Goal: Task Accomplishment & Management: Use online tool/utility

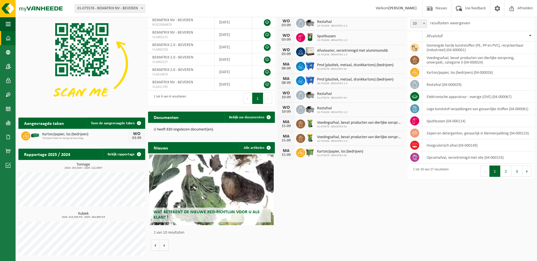
scroll to position [29, 0]
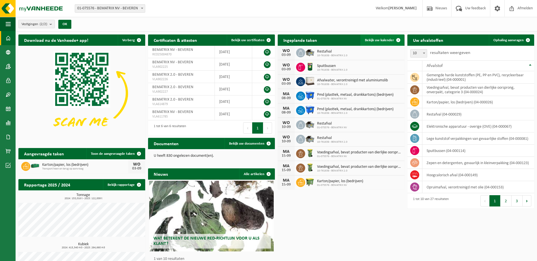
click at [369, 40] on span "Bekijk uw kalender" at bounding box center [379, 40] width 29 height 4
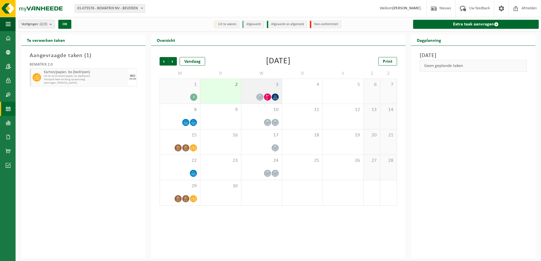
click at [265, 97] on icon at bounding box center [267, 97] width 5 height 5
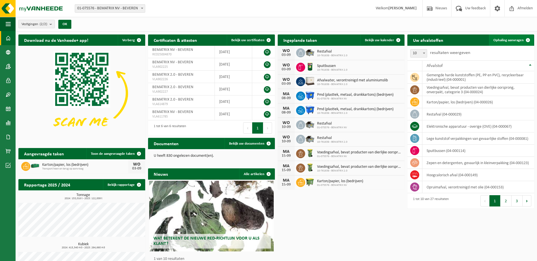
click at [518, 40] on span "Ophaling aanvragen" at bounding box center [508, 40] width 30 height 4
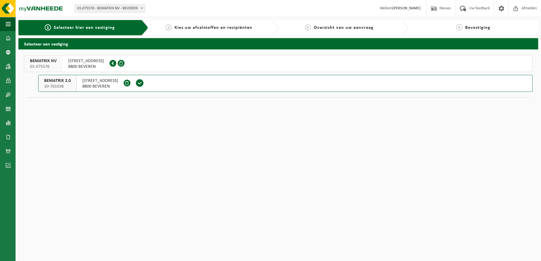
click at [105, 81] on span "INDUSTRIEWEG 47" at bounding box center [100, 81] width 36 height 6
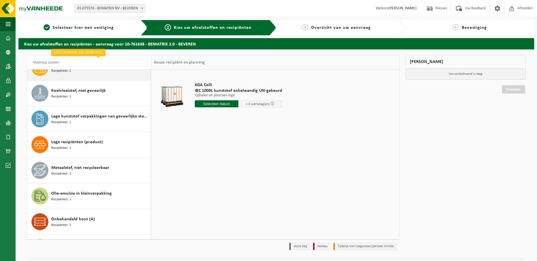
scroll to position [170, 0]
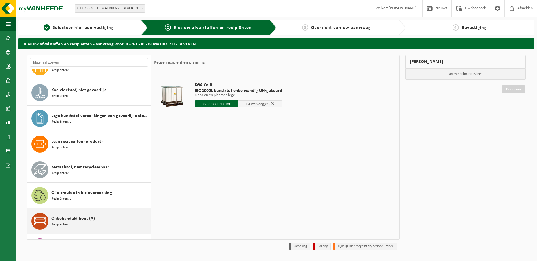
click at [68, 220] on span "Onbehandeld hout (A)" at bounding box center [73, 219] width 44 height 7
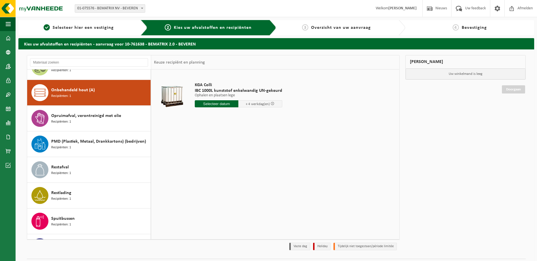
scroll to position [309, 0]
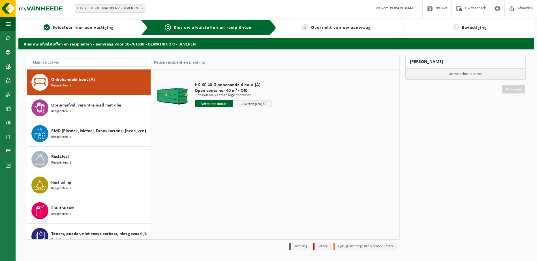
click at [212, 105] on input "text" at bounding box center [214, 103] width 38 height 7
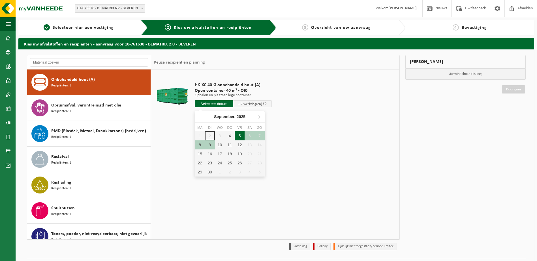
click at [238, 136] on div "5" at bounding box center [240, 136] width 10 height 9
type input "Van [DATE]"
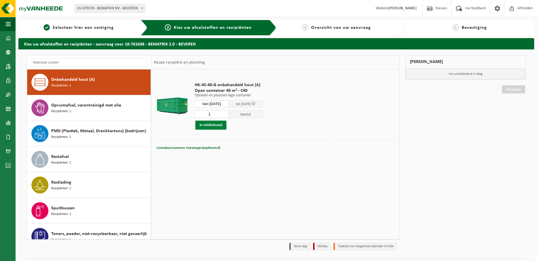
click at [210, 125] on button "In winkelmand" at bounding box center [210, 125] width 31 height 9
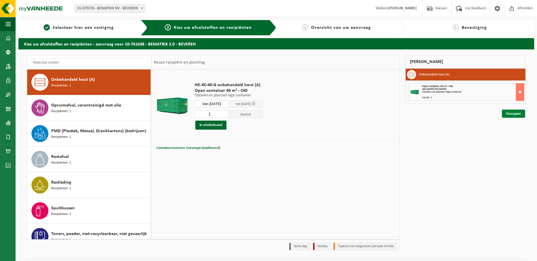
click at [520, 115] on link "Doorgaan" at bounding box center [513, 114] width 23 height 8
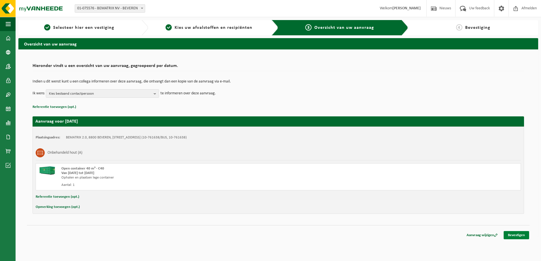
click at [520, 235] on link "Bevestigen" at bounding box center [516, 235] width 25 height 8
